Goal: Complete application form: Complete application form

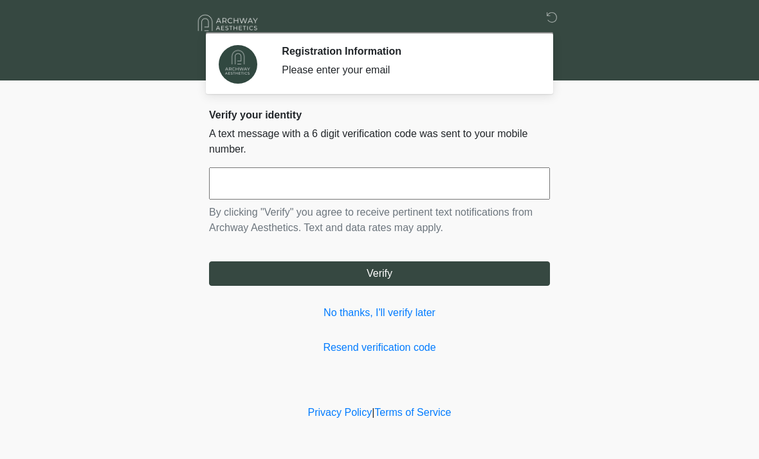
click at [475, 193] on input "text" at bounding box center [379, 183] width 341 height 32
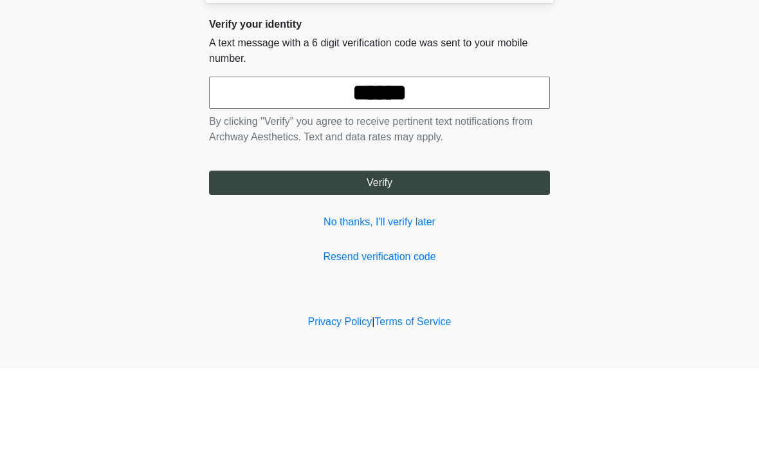
type input "******"
click at [406, 261] on button "Verify" at bounding box center [379, 273] width 341 height 24
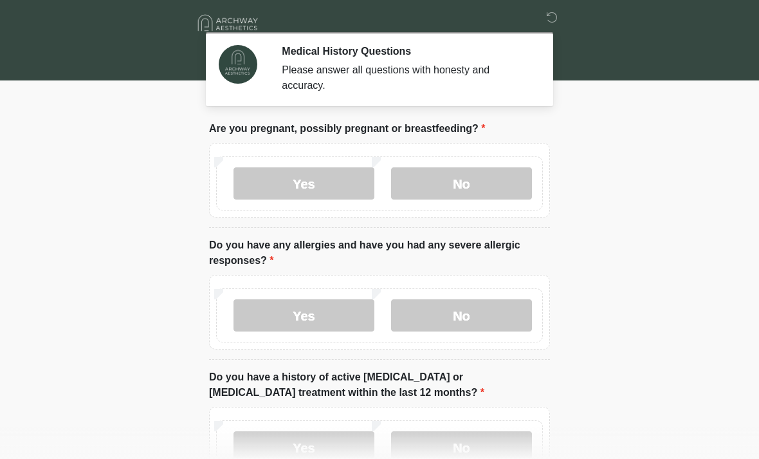
click at [497, 188] on label "No" at bounding box center [461, 183] width 141 height 32
click at [495, 328] on label "No" at bounding box center [461, 315] width 141 height 32
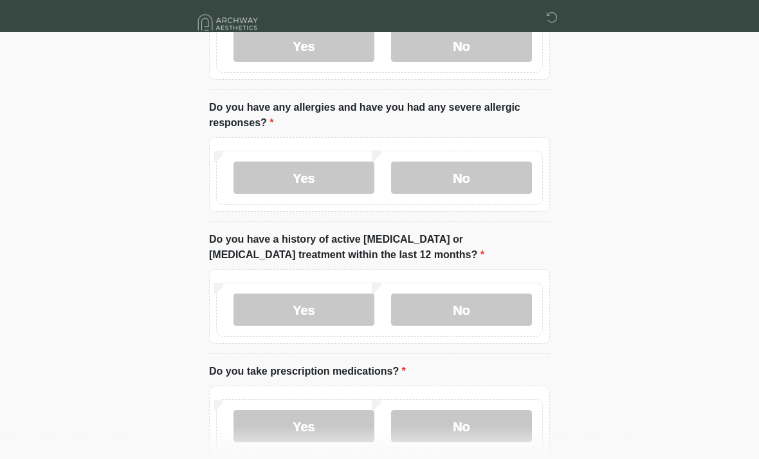
click at [500, 304] on label "No" at bounding box center [461, 310] width 141 height 32
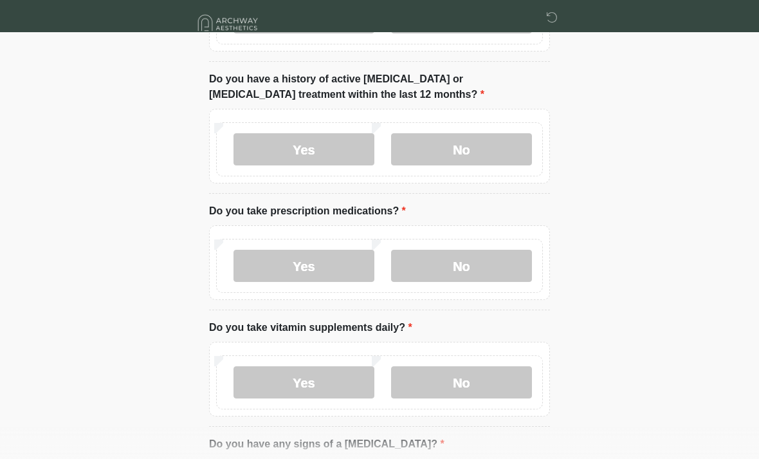
click at [486, 271] on label "No" at bounding box center [461, 266] width 141 height 32
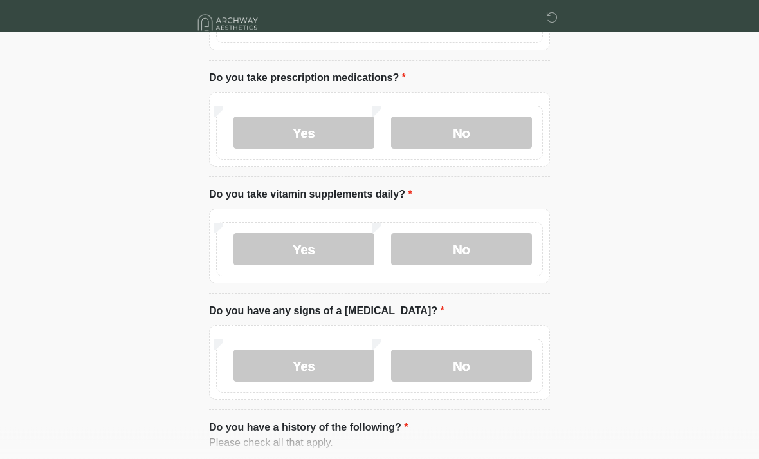
click at [497, 260] on label "No" at bounding box center [461, 250] width 141 height 32
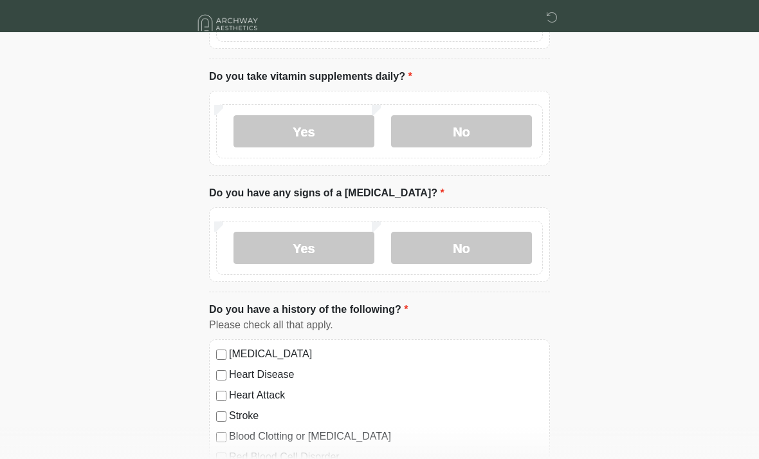
click at [513, 252] on label "No" at bounding box center [461, 248] width 141 height 32
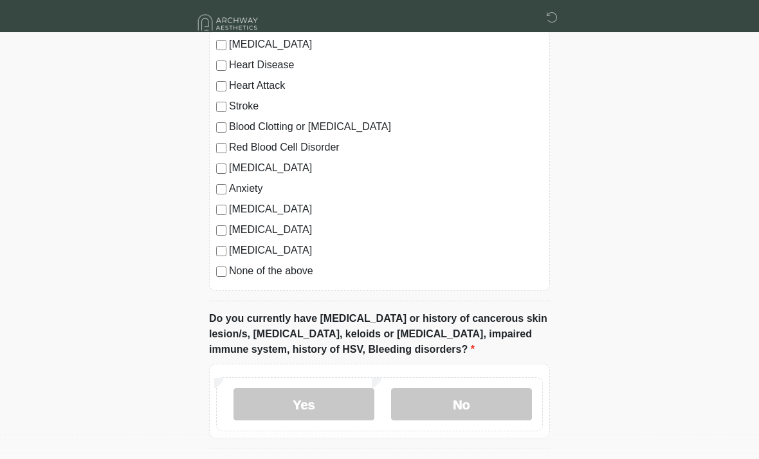
scroll to position [864, 0]
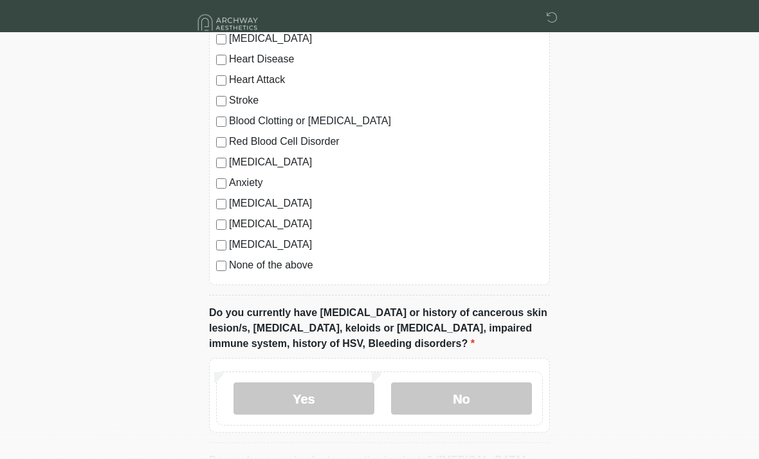
click at [302, 269] on label "None of the above" at bounding box center [386, 265] width 314 height 15
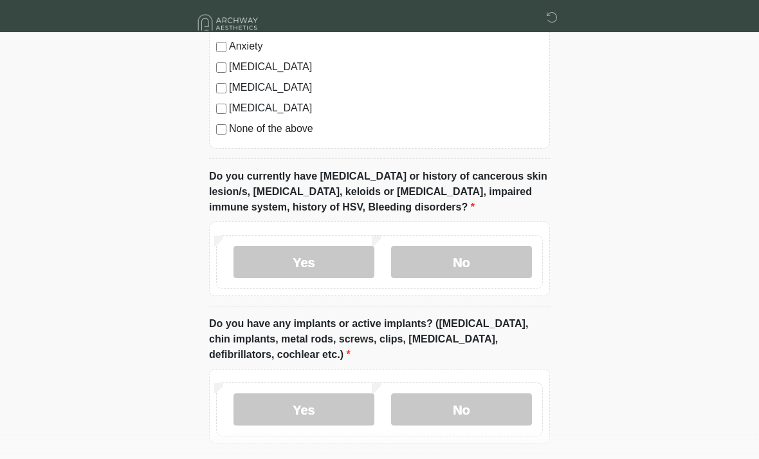
click at [489, 261] on label "No" at bounding box center [461, 262] width 141 height 32
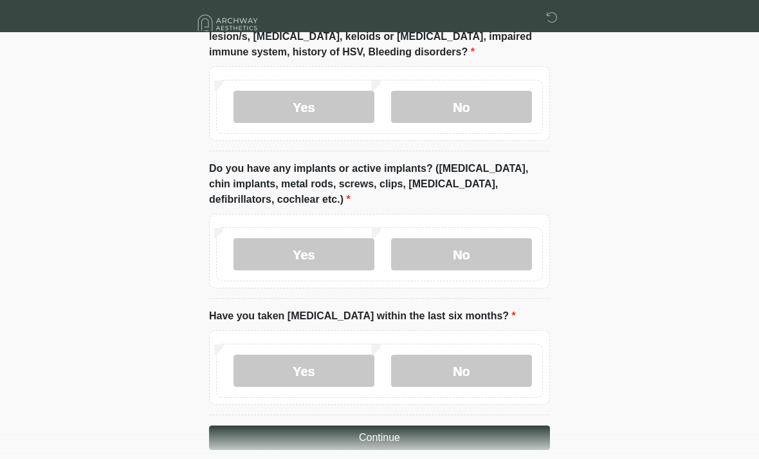
scroll to position [1172, 0]
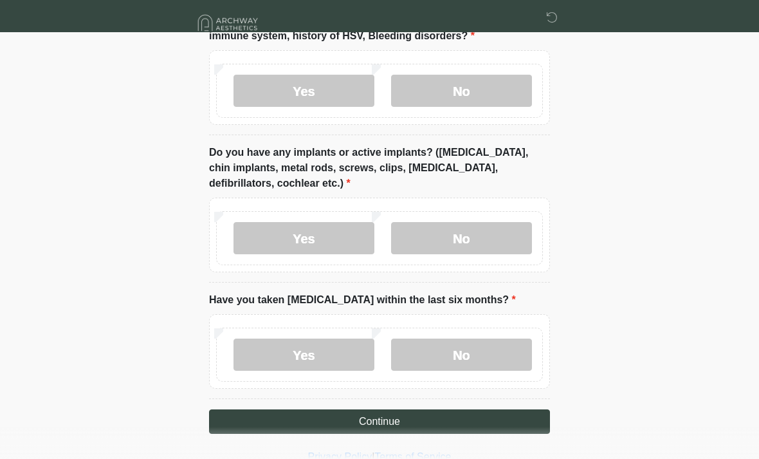
click at [510, 244] on label "No" at bounding box center [461, 238] width 141 height 32
click at [497, 356] on label "No" at bounding box center [461, 354] width 141 height 32
click at [497, 420] on button "Continue" at bounding box center [379, 421] width 341 height 24
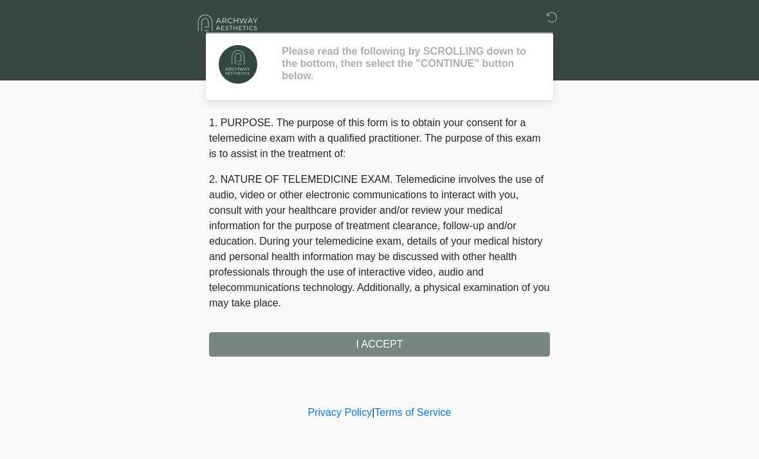
scroll to position [0, 0]
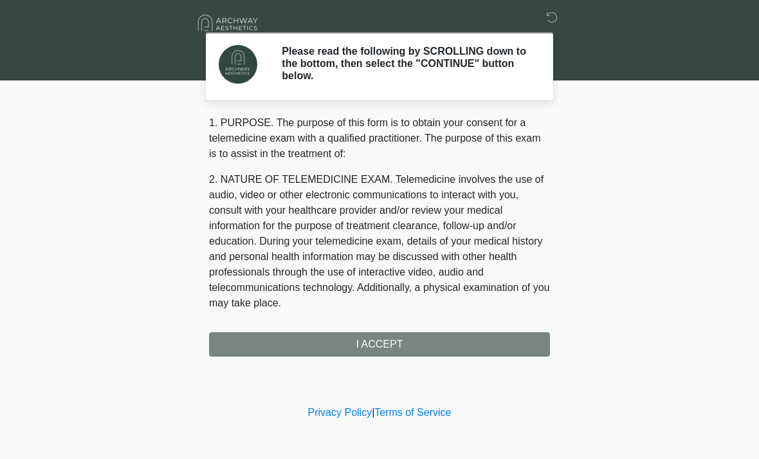
click at [462, 344] on div "1. PURPOSE. The purpose of this form is to obtain your consent for a telemedici…" at bounding box center [379, 235] width 341 height 241
click at [394, 344] on div "1. PURPOSE. The purpose of this form is to obtain your consent for a telemedici…" at bounding box center [379, 235] width 341 height 241
click at [394, 351] on div "1. PURPOSE. The purpose of this form is to obtain your consent for a telemedici…" at bounding box center [379, 235] width 341 height 241
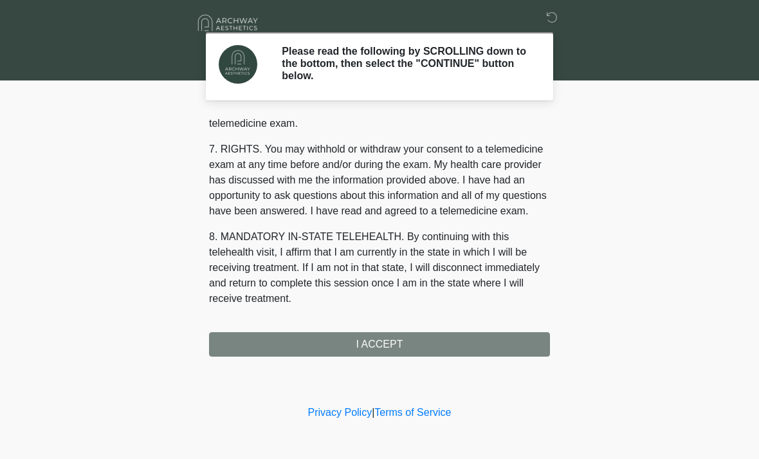
click at [414, 349] on div "1. PURPOSE. The purpose of this form is to obtain your consent for a telemedici…" at bounding box center [379, 235] width 341 height 241
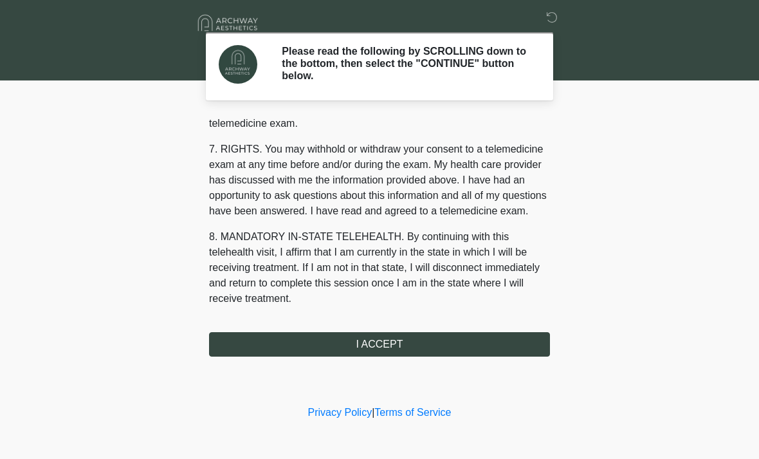
scroll to position [545, 0]
click at [398, 347] on button "I ACCEPT" at bounding box center [379, 344] width 341 height 24
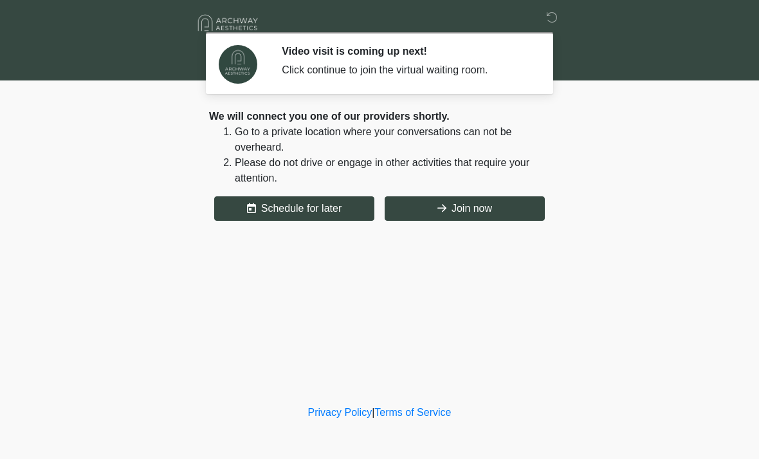
click at [450, 214] on button "Join now" at bounding box center [465, 208] width 160 height 24
